Goal: Information Seeking & Learning: Learn about a topic

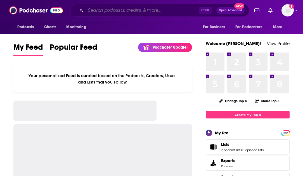
click at [155, 11] on input "Search podcasts, credits, & more..." at bounding box center [142, 10] width 113 height 9
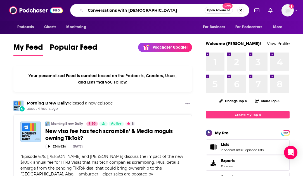
type input "Conversations with [DEMOGRAPHIC_DATA]"
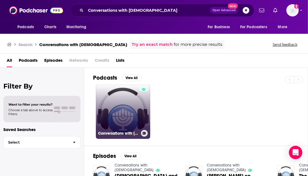
click at [117, 111] on link "Conversations with [DEMOGRAPHIC_DATA]" at bounding box center [123, 112] width 54 height 54
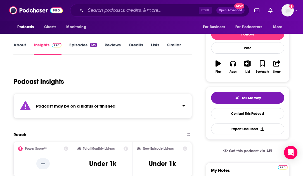
scroll to position [60, 0]
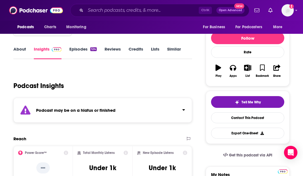
click at [79, 49] on link "Episodes 124" at bounding box center [82, 52] width 27 height 13
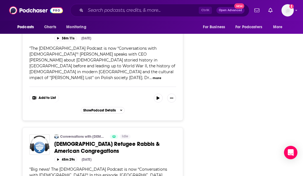
scroll to position [777, 0]
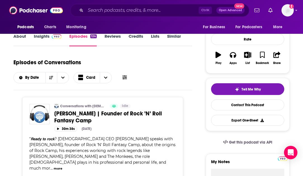
scroll to position [0, 0]
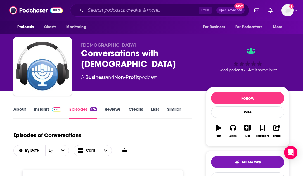
click at [20, 111] on link "About" at bounding box center [19, 113] width 13 height 13
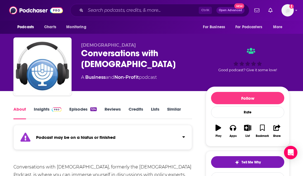
click at [40, 111] on link "Insights" at bounding box center [48, 113] width 28 height 13
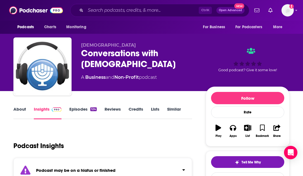
click at [77, 110] on link "Episodes 124" at bounding box center [82, 113] width 27 height 13
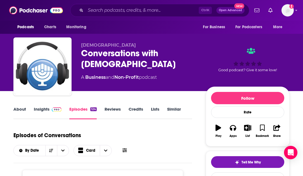
click at [295, 67] on div "[DEMOGRAPHIC_DATA] Conversations with [DEMOGRAPHIC_DATA] A Business and Non-Pro…" at bounding box center [151, 45] width 303 height 91
click at [73, 109] on link "Episodes 124" at bounding box center [82, 113] width 27 height 13
click at [41, 111] on link "Insights" at bounding box center [48, 113] width 28 height 13
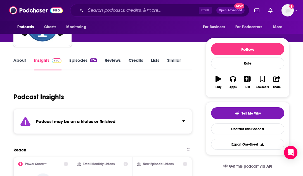
scroll to position [49, 0]
